Goal: Task Accomplishment & Management: Manage account settings

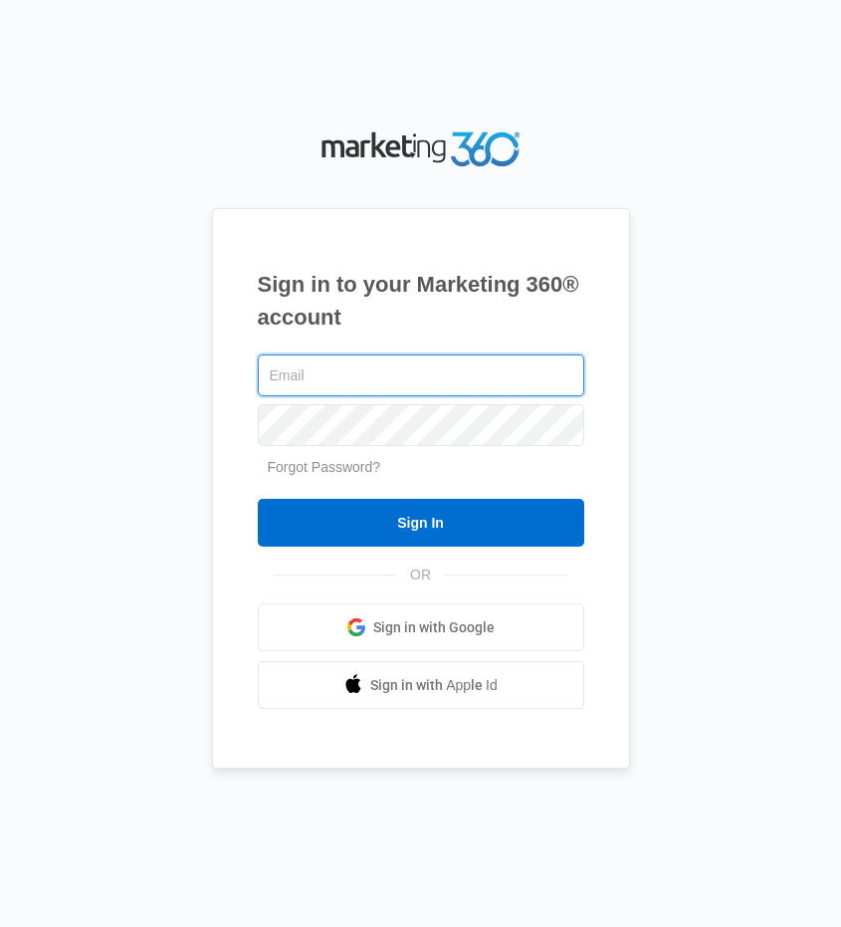
type input "mikee.trainee5@gmail.com"
click at [258, 499] on input "Sign In" at bounding box center [421, 523] width 327 height 48
